Goal: Information Seeking & Learning: Learn about a topic

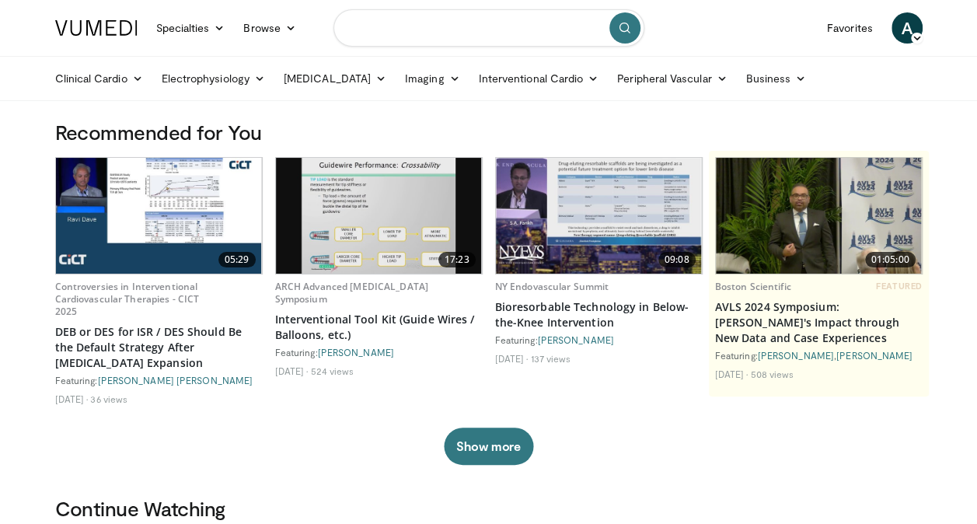
click at [505, 37] on input "Search topics, interventions" at bounding box center [488, 27] width 311 height 37
type input "**********"
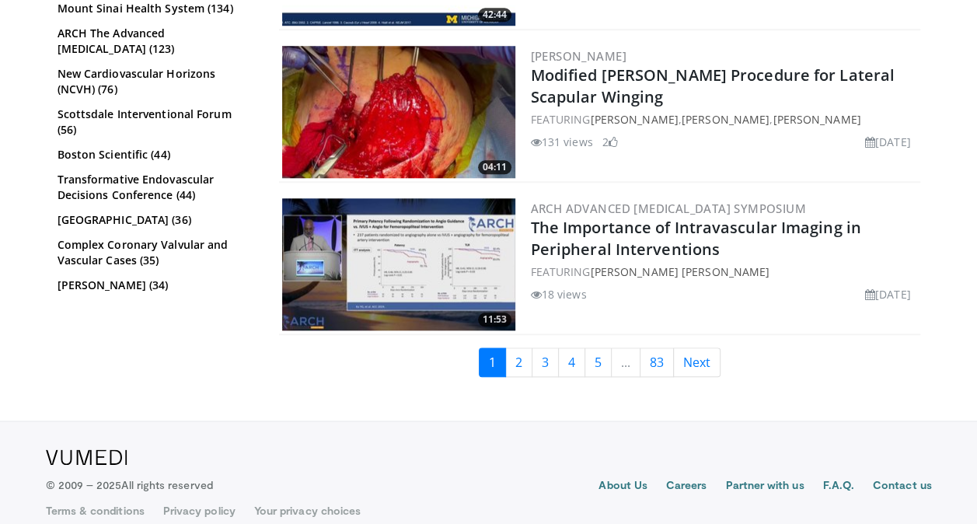
scroll to position [3651, 0]
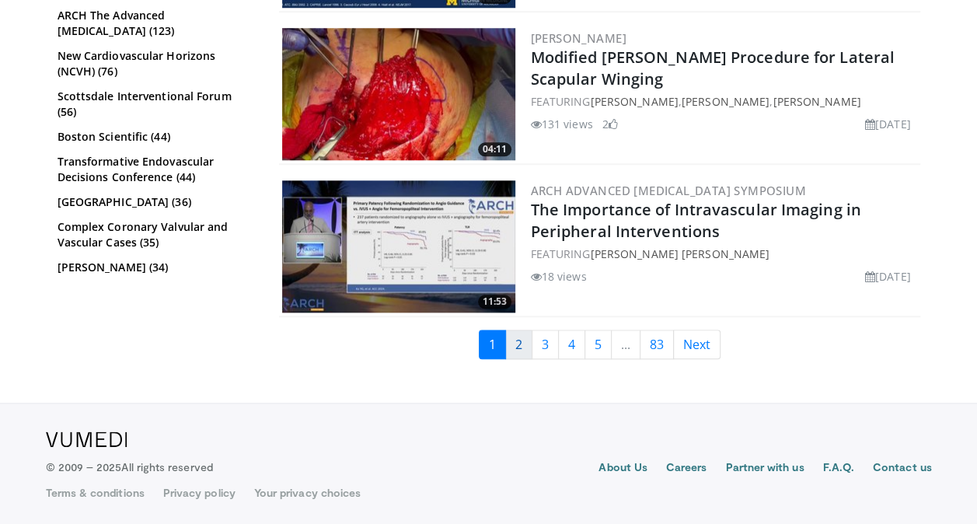
click at [521, 345] on link "2" at bounding box center [518, 344] width 27 height 30
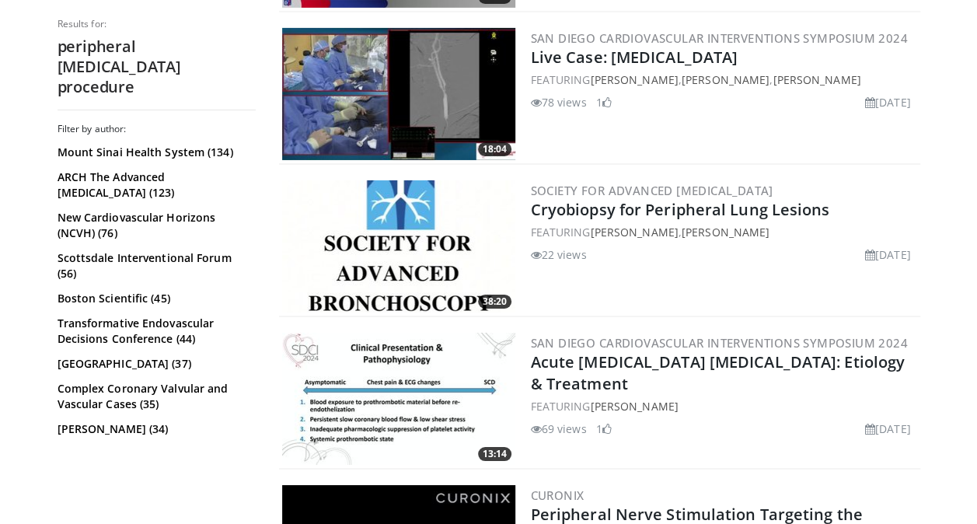
scroll to position [2603, 0]
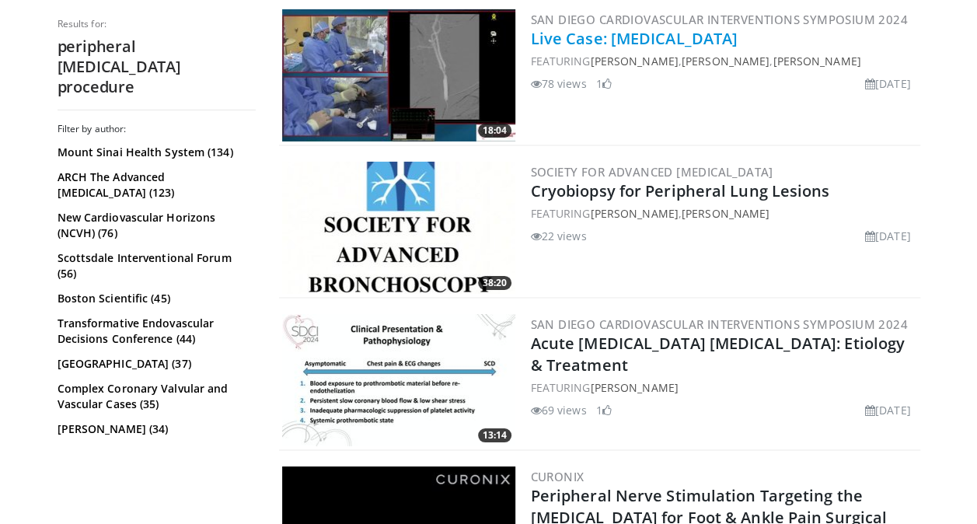
click at [597, 37] on link "Live Case: [MEDICAL_DATA]" at bounding box center [634, 38] width 207 height 21
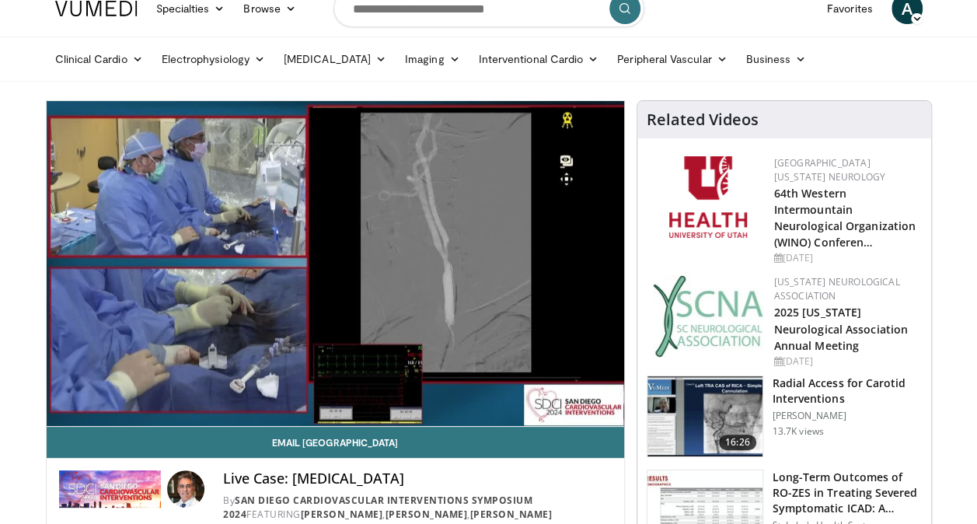
scroll to position [14, 0]
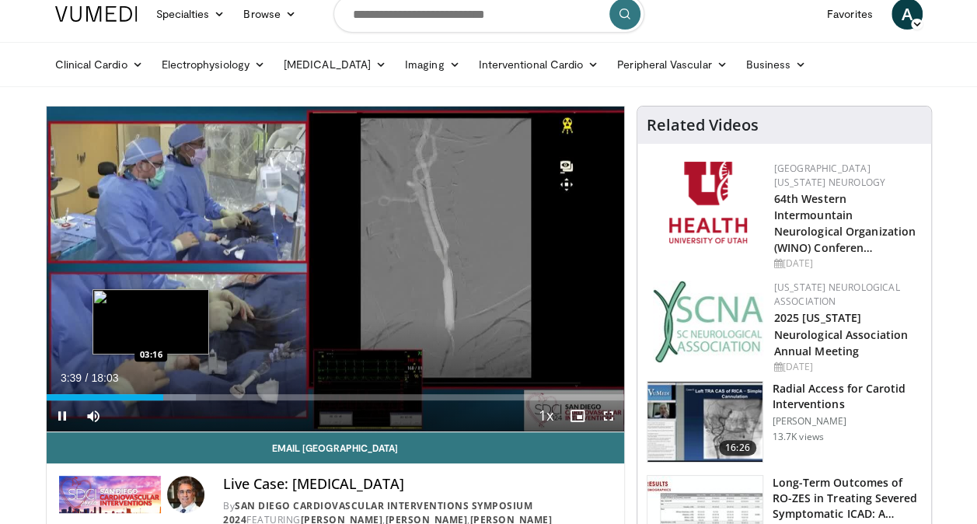
click at [151, 397] on div "Loaded : 25.85% 03:39 03:16" at bounding box center [335, 397] width 577 height 6
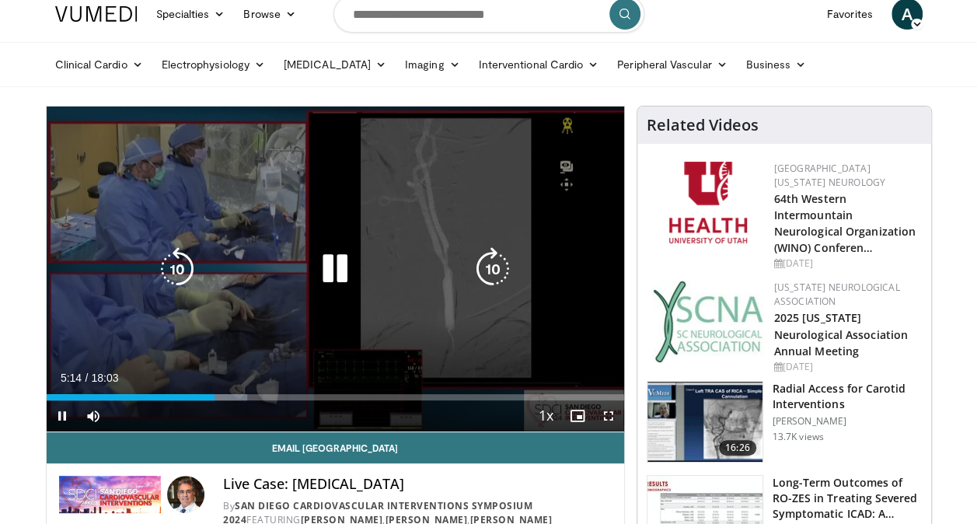
click at [306, 239] on div "10 seconds Tap to unmute" at bounding box center [335, 268] width 577 height 325
click at [326, 272] on icon "Video Player" at bounding box center [335, 269] width 44 height 44
click at [333, 272] on icon "Video Player" at bounding box center [335, 269] width 44 height 44
click at [321, 283] on icon "Video Player" at bounding box center [335, 269] width 44 height 44
click at [520, 193] on div "10 seconds Tap to unmute" at bounding box center [335, 268] width 577 height 325
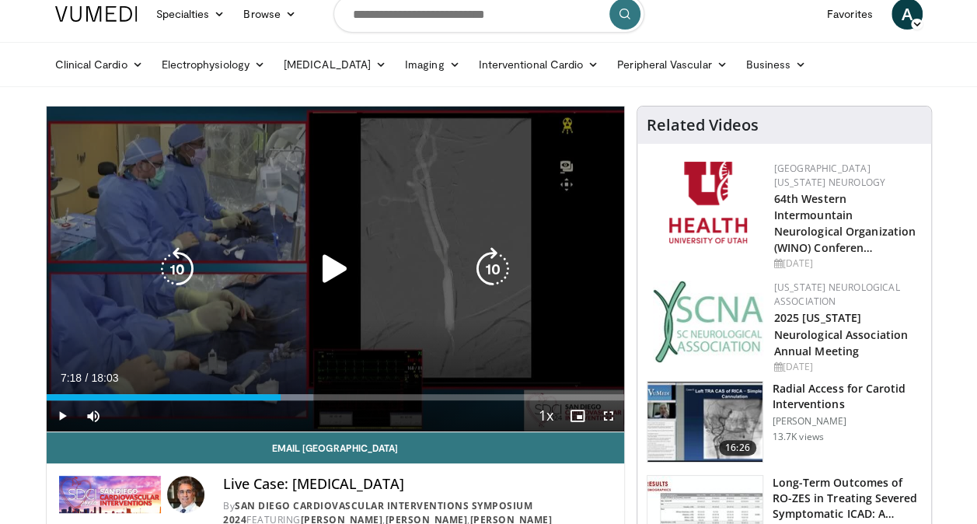
click at [520, 193] on div "10 seconds Tap to unmute" at bounding box center [335, 268] width 577 height 325
click at [320, 282] on icon "Video Player" at bounding box center [335, 269] width 44 height 44
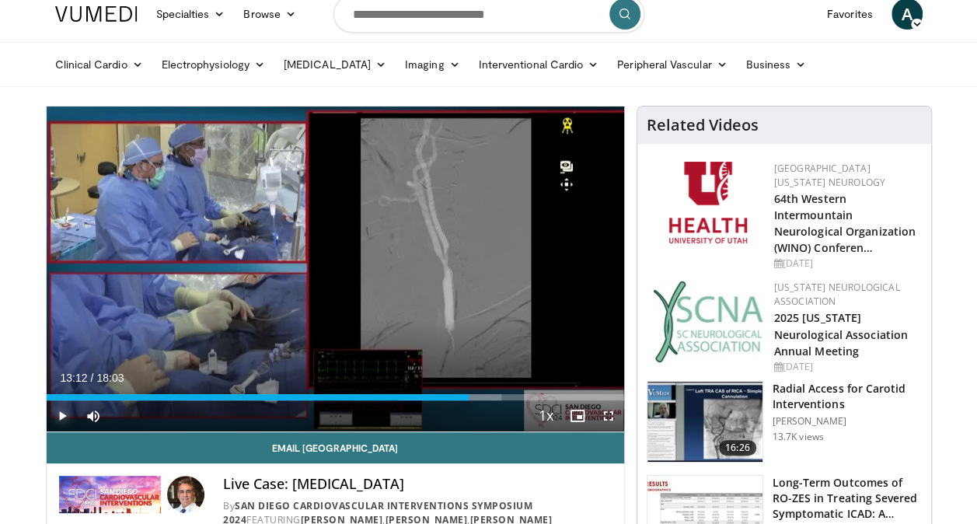
click at [64, 418] on span "Video Player" at bounding box center [62, 415] width 31 height 31
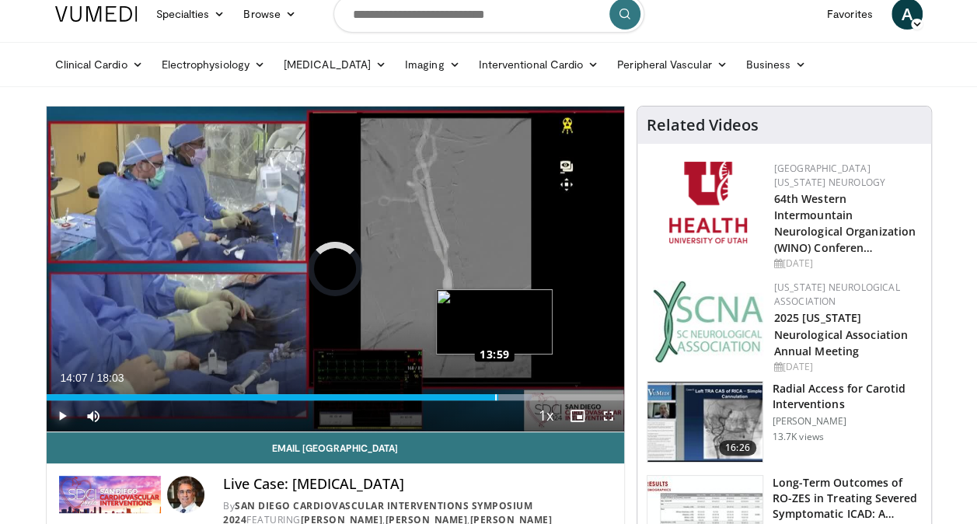
click at [494, 394] on div "Loaded : 84.03% 13:59 13:59" at bounding box center [335, 397] width 577 height 6
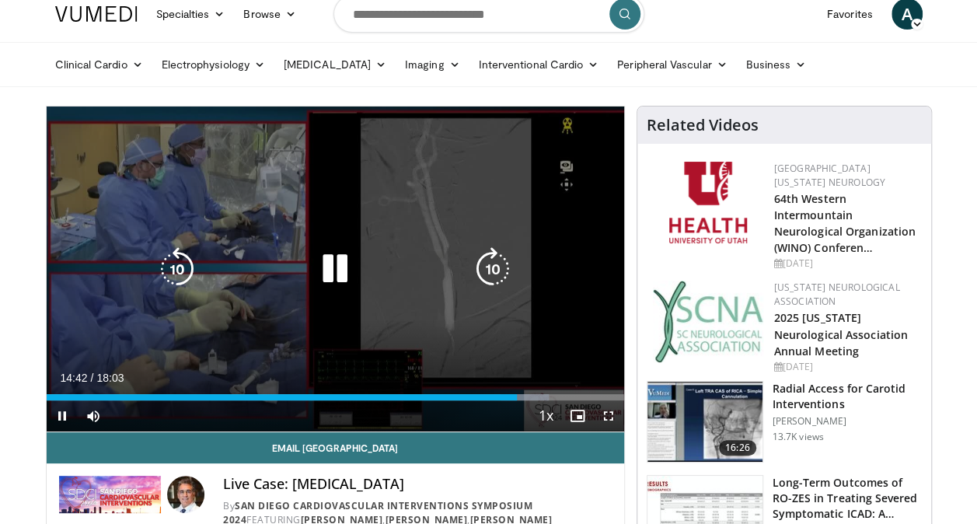
click at [330, 265] on icon "Video Player" at bounding box center [335, 269] width 44 height 44
